Goal: Task Accomplishment & Management: Manage account settings

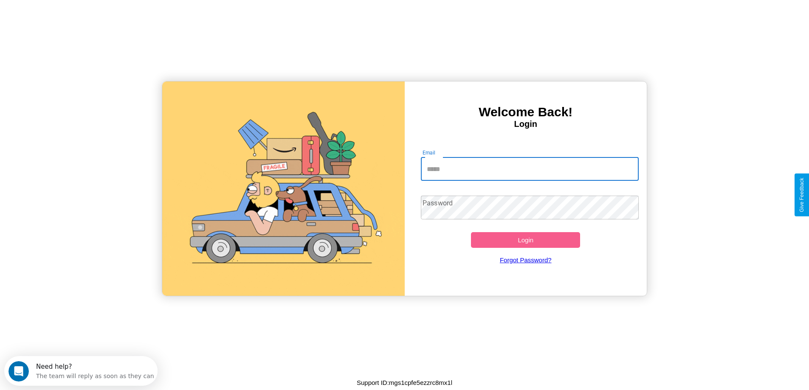
click at [529, 169] on input "Email" at bounding box center [530, 169] width 218 height 24
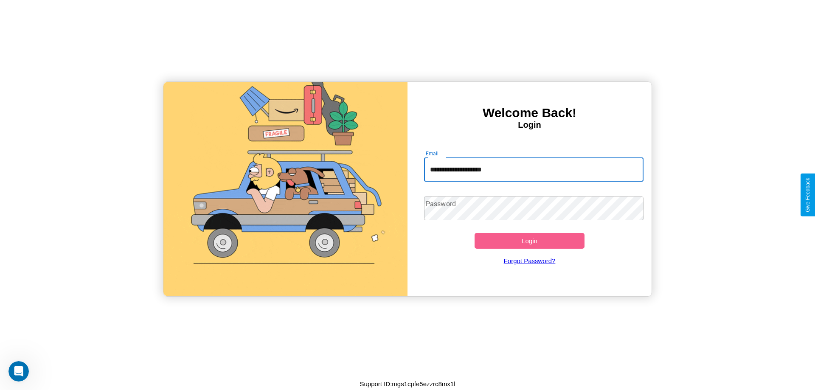
type input "**********"
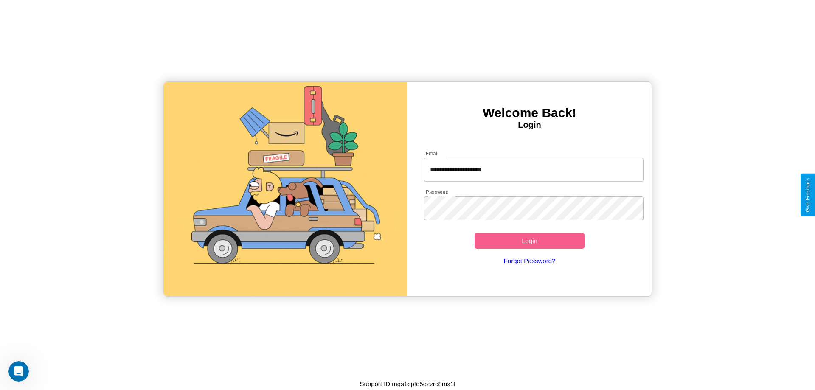
click at [529, 241] on button "Login" at bounding box center [530, 241] width 110 height 16
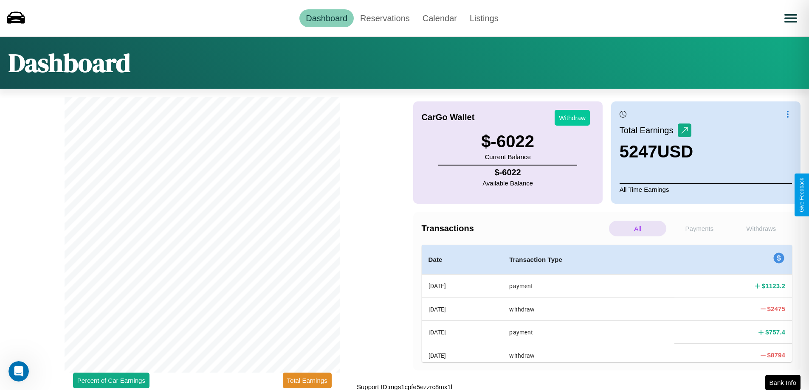
click at [572, 118] on button "Withdraw" at bounding box center [572, 118] width 35 height 16
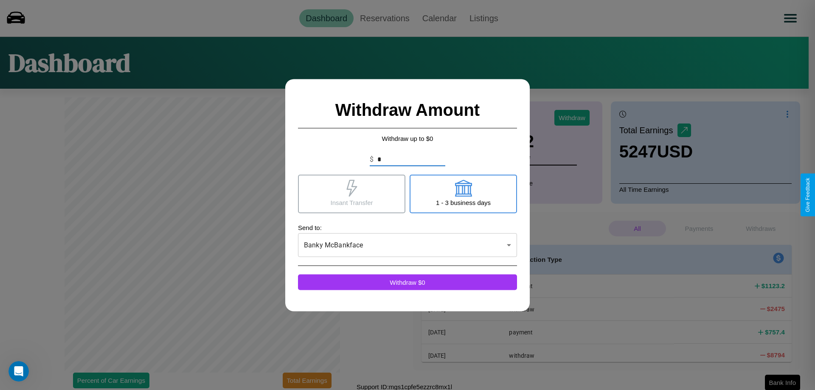
click at [463, 194] on icon at bounding box center [463, 188] width 17 height 17
click at [352, 194] on icon at bounding box center [351, 188] width 11 height 17
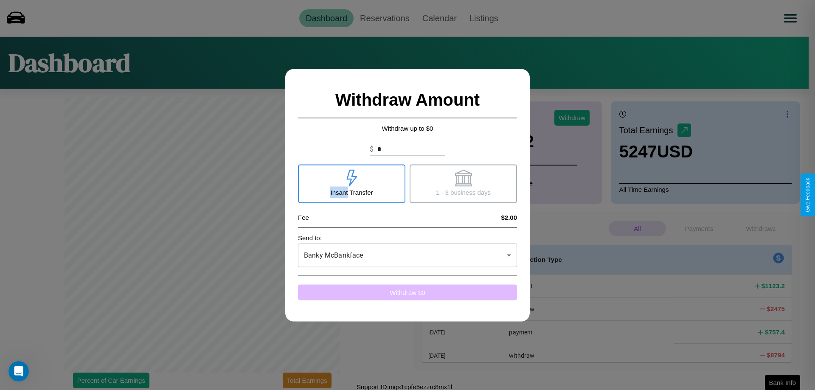
click at [408, 292] on button "Withdraw $ 0" at bounding box center [407, 292] width 219 height 16
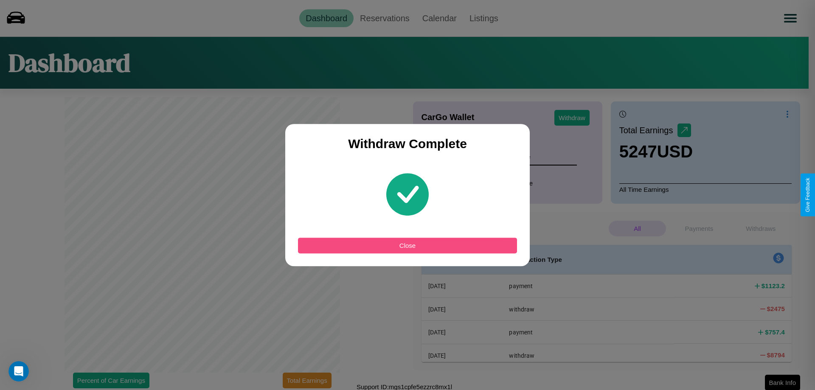
click at [408, 245] on button "Close" at bounding box center [407, 246] width 219 height 16
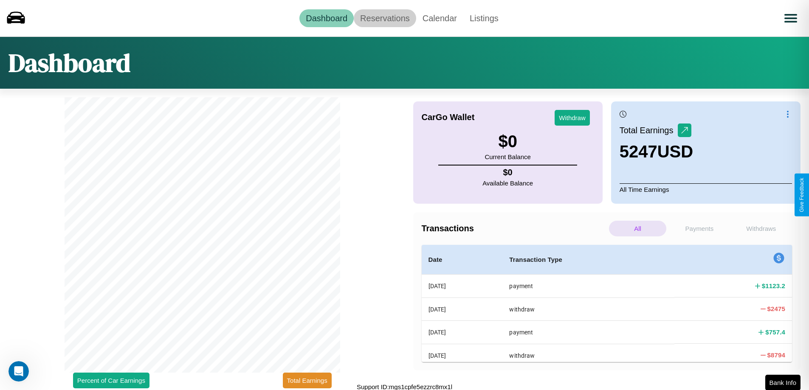
click at [385, 18] on link "Reservations" at bounding box center [385, 18] width 62 height 18
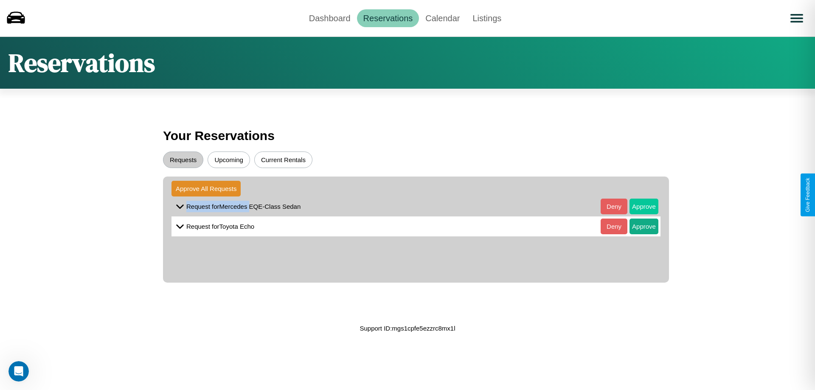
click at [638, 206] on button "Approve" at bounding box center [644, 207] width 29 height 16
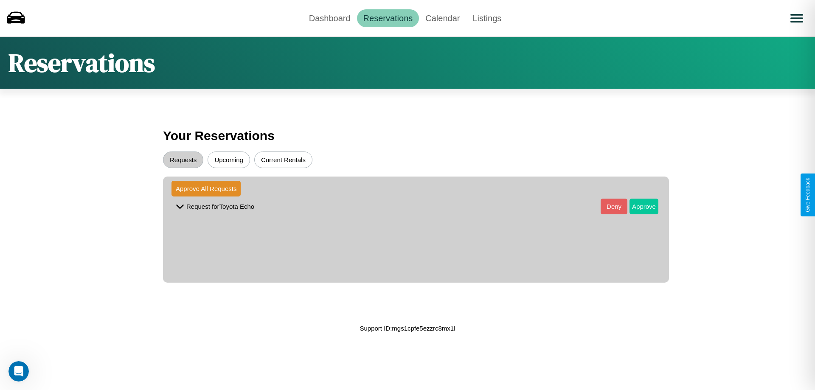
click at [638, 206] on button "Approve" at bounding box center [644, 207] width 29 height 16
